Goal: Find specific page/section: Find specific page/section

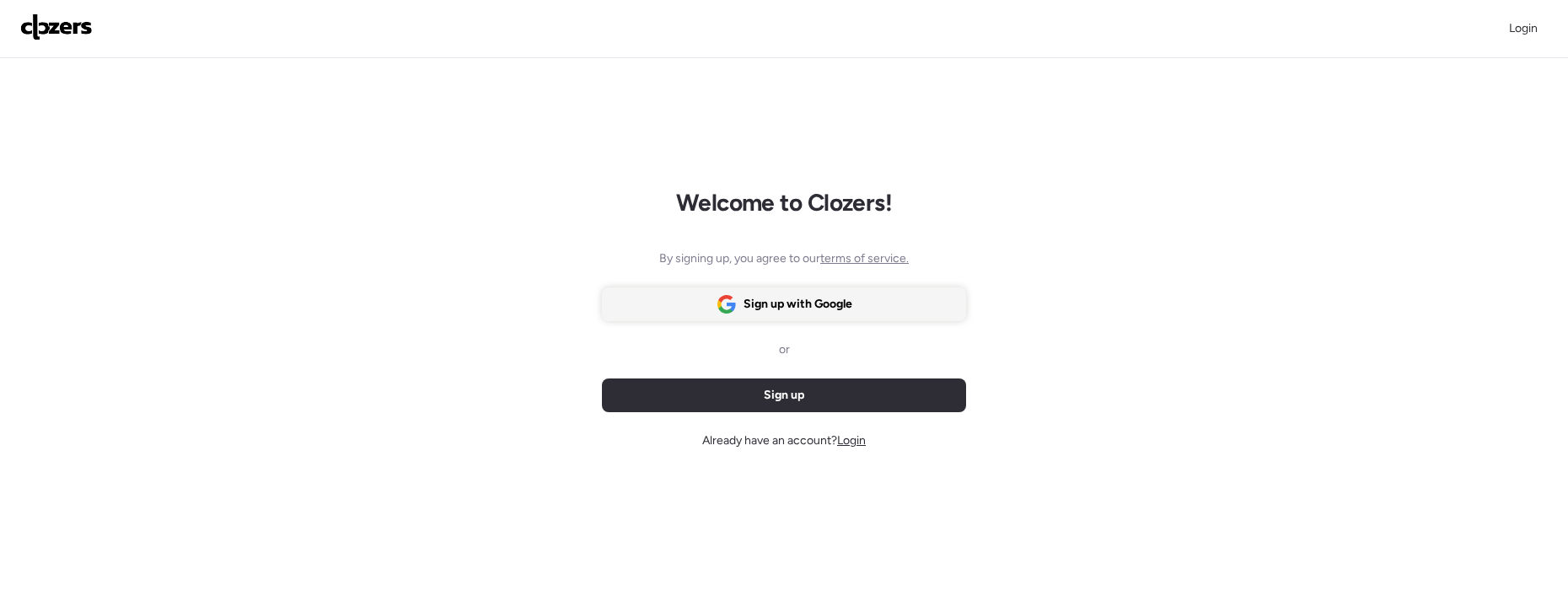
click at [838, 304] on span "Sign up with Google" at bounding box center [798, 304] width 108 height 17
click at [858, 442] on span "Login" at bounding box center [852, 440] width 29 height 14
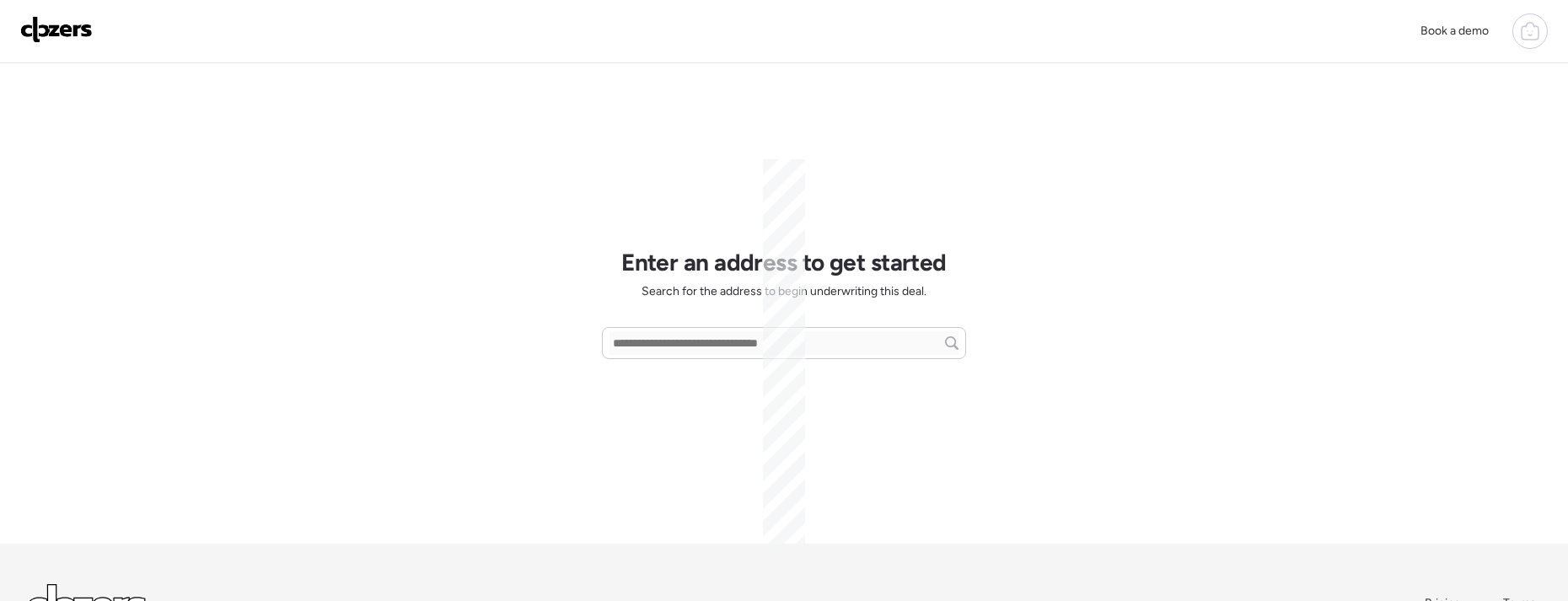
click at [761, 433] on div "Enter an address to get started Search for the address to begin underwriting th…" at bounding box center [784, 303] width 365 height 480
click at [1537, 26] on icon at bounding box center [1530, 32] width 17 height 14
